Goal: Task Accomplishment & Management: Use online tool/utility

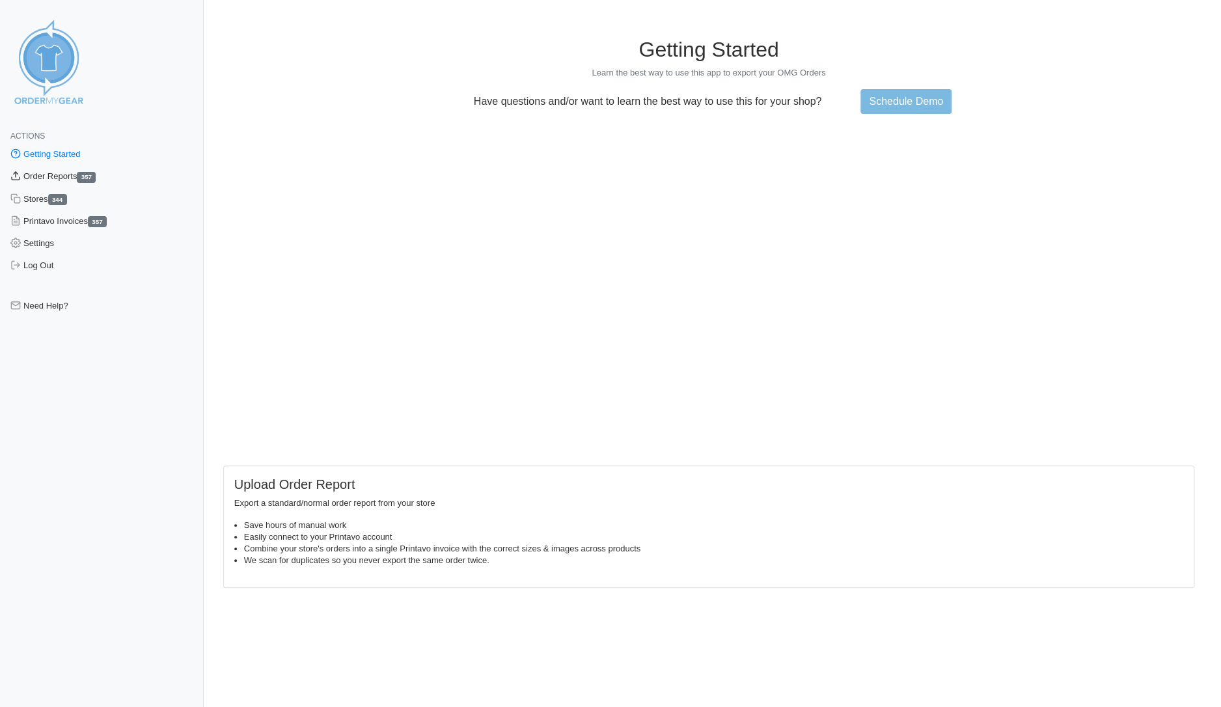
click at [51, 176] on link "Order Reports 357" at bounding box center [102, 176] width 204 height 22
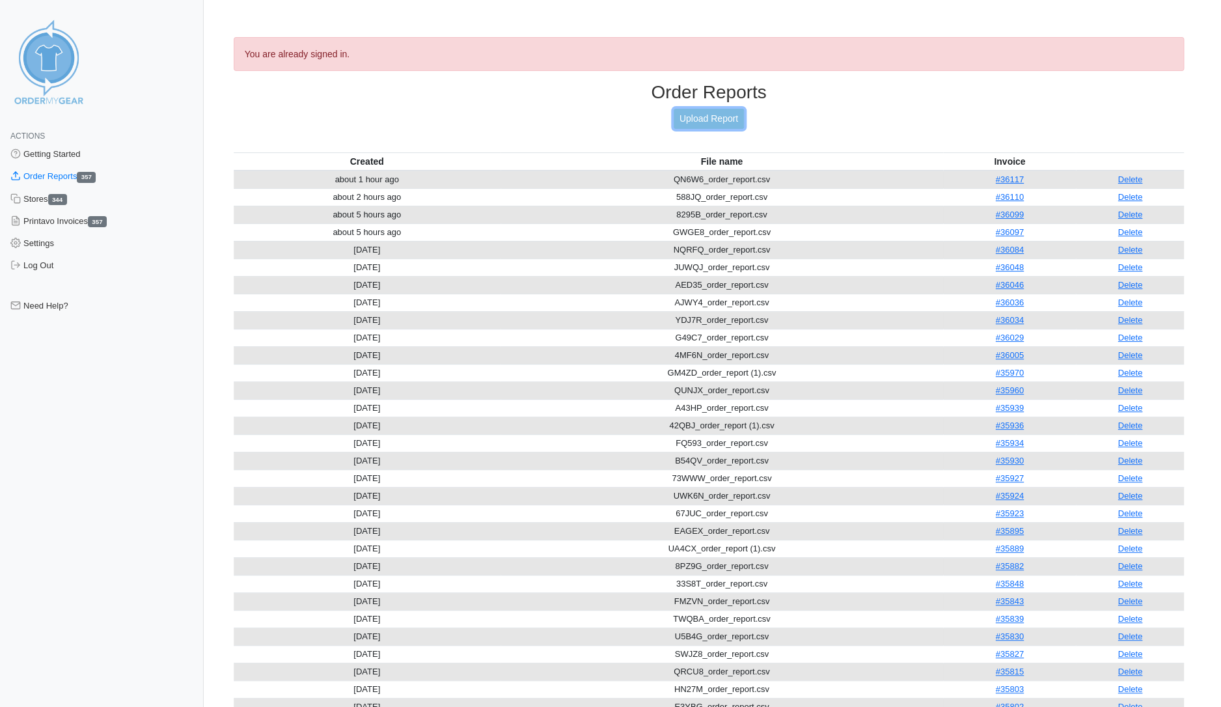
click at [707, 118] on link "Upload Report" at bounding box center [708, 119] width 70 height 20
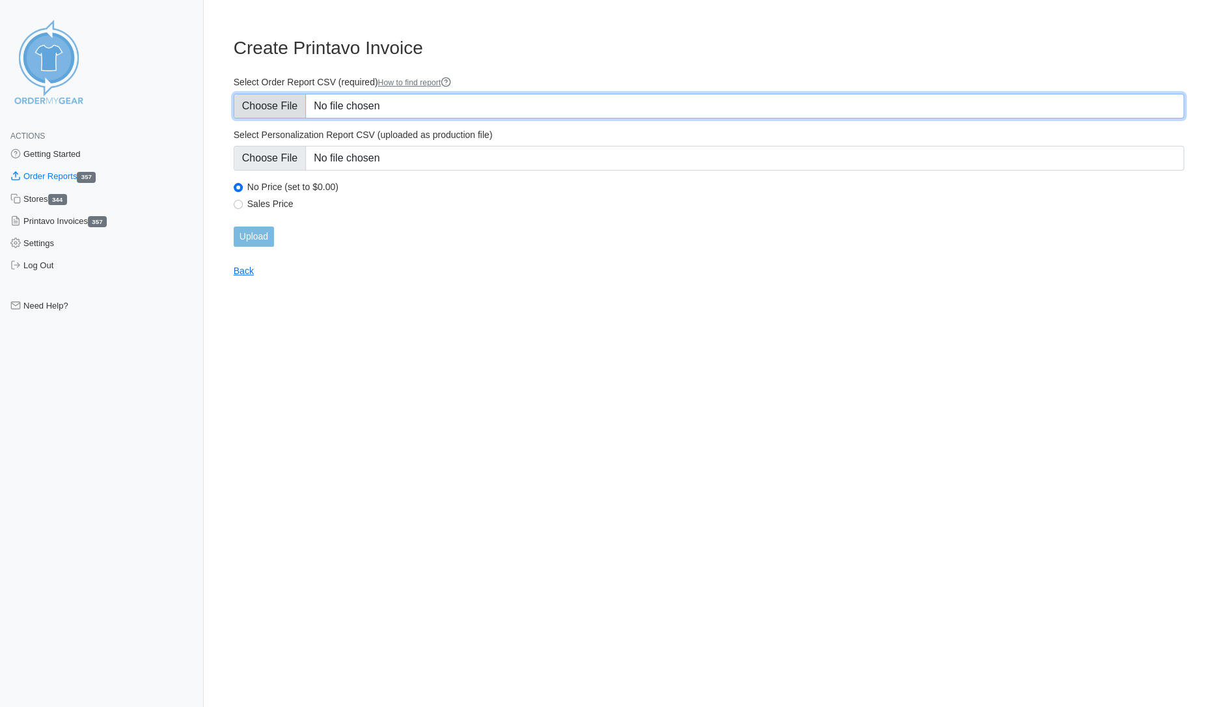
click at [282, 108] on input "Select Order Report CSV (required) How to find report" at bounding box center [709, 106] width 950 height 25
type input "C:\fakepath\A2BDE_order_report.csv"
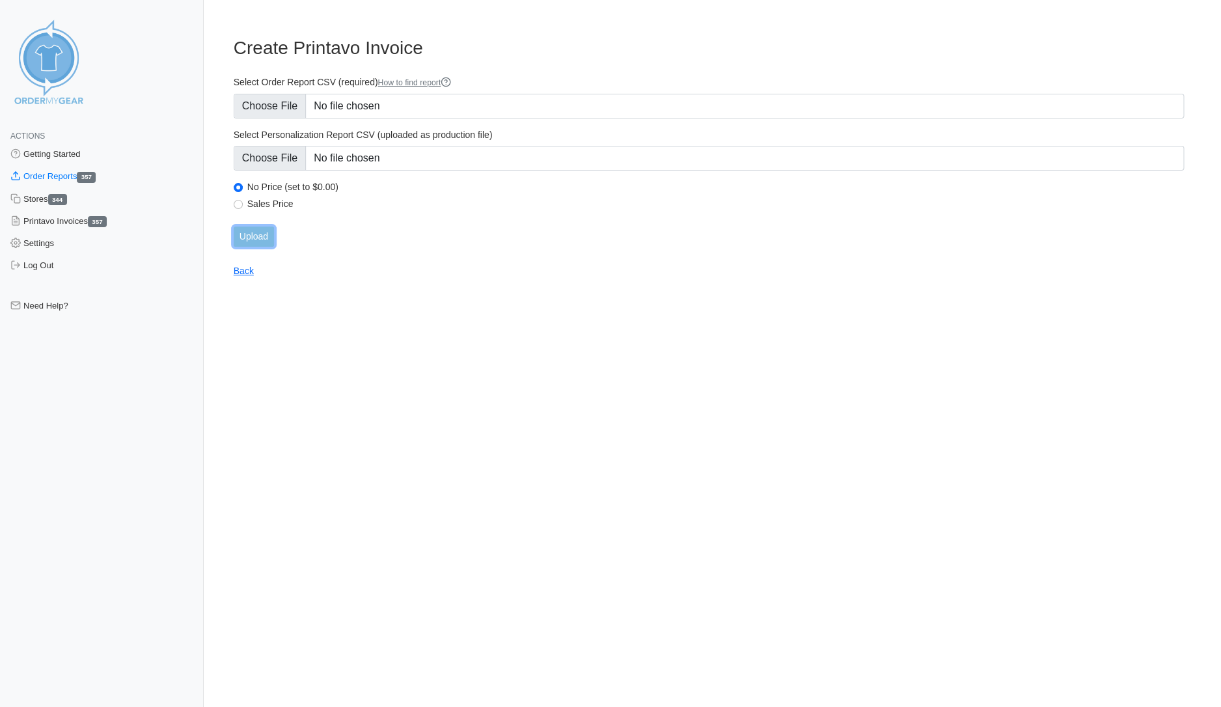
click at [247, 236] on input "Upload" at bounding box center [254, 236] width 40 height 20
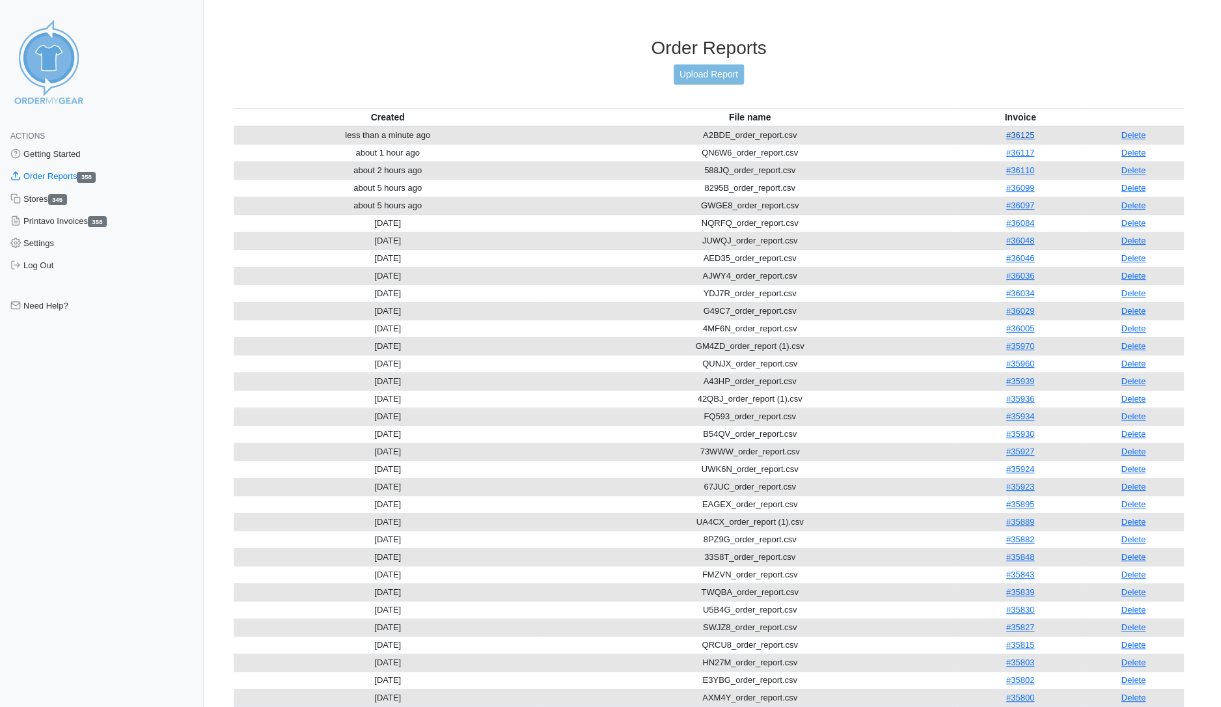
click at [1017, 130] on link "#36125" at bounding box center [1020, 135] width 28 height 10
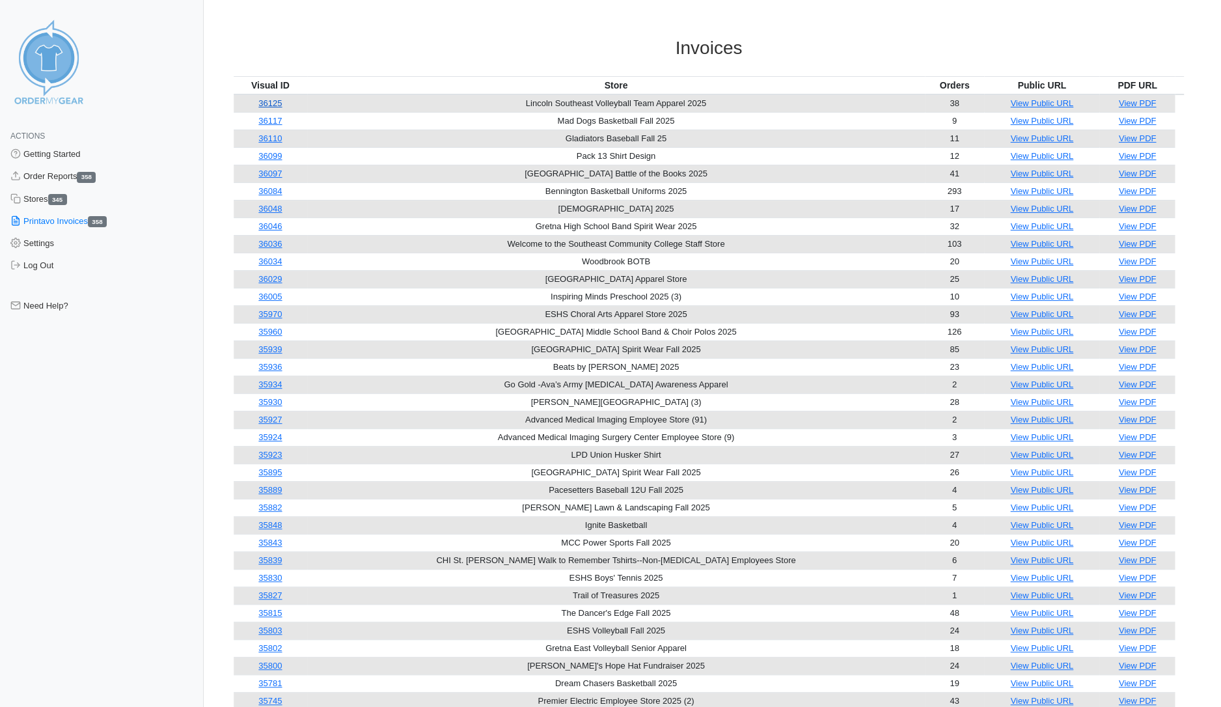
click at [282, 103] on link "36125" at bounding box center [269, 103] width 23 height 10
